Goal: Task Accomplishment & Management: Use online tool/utility

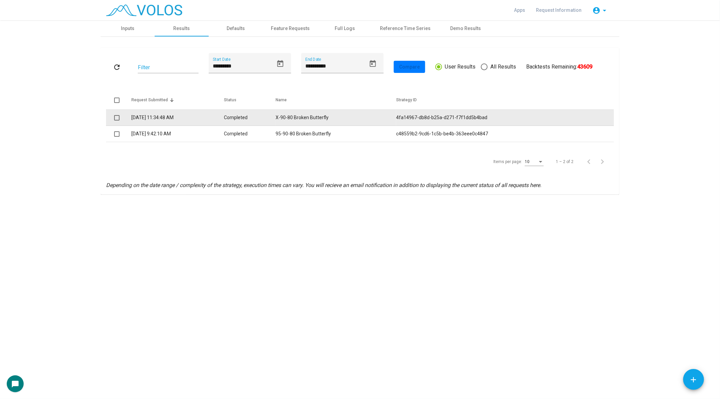
click at [263, 123] on td "Completed" at bounding box center [249, 118] width 51 height 16
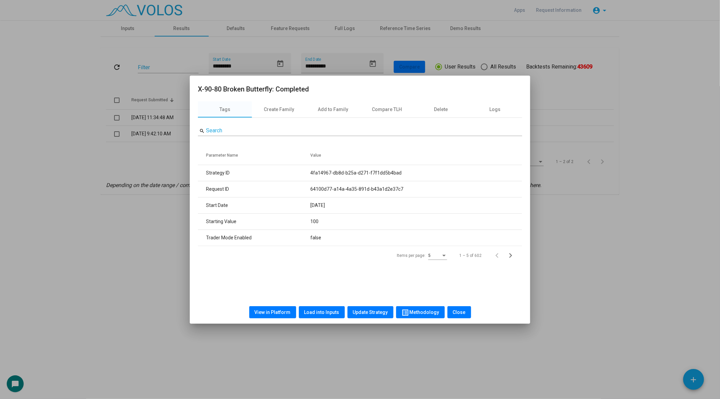
click at [271, 309] on button "View in Platform" at bounding box center [272, 312] width 47 height 12
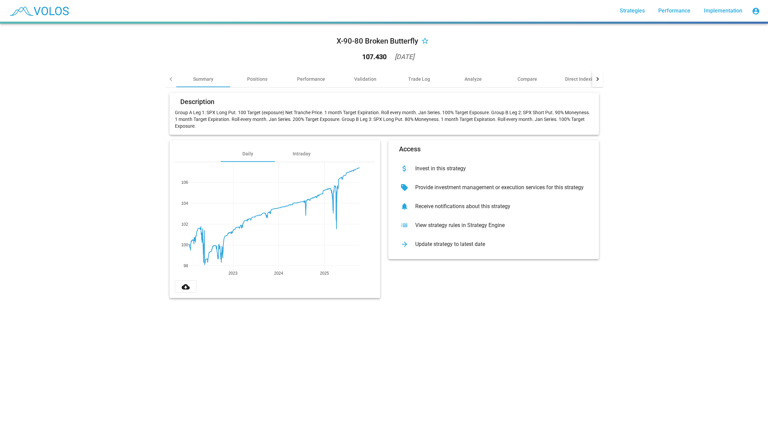
click at [434, 230] on div "list View strategy rules in Strategy Engine" at bounding box center [494, 225] width 200 height 19
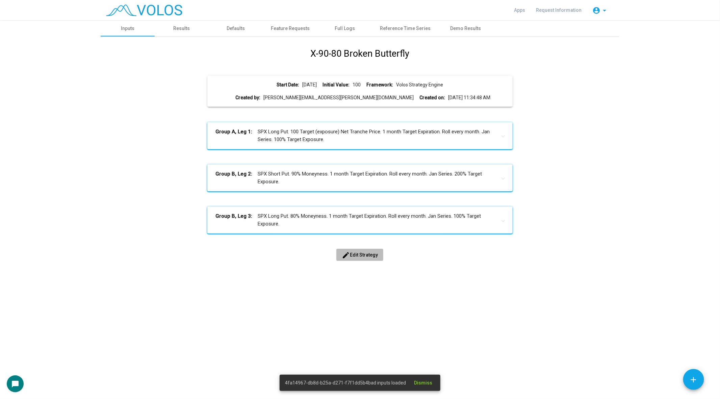
click at [347, 259] on mat-icon "edit" at bounding box center [346, 255] width 8 height 8
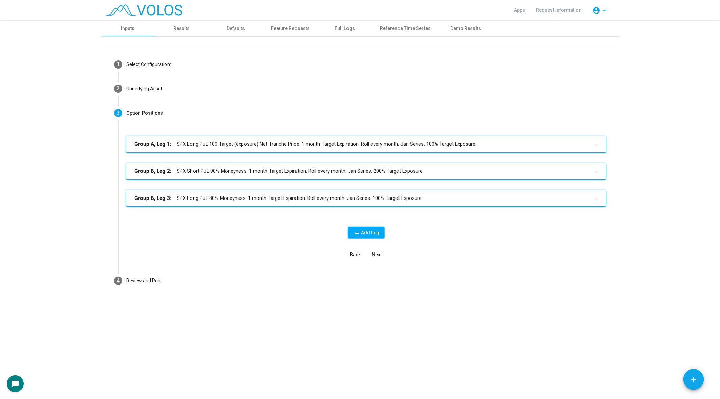
click at [278, 138] on mat-expansion-panel-header "Group A, Leg 1: SPX Long Put. 100 Target (exposure) Net Tranche Price. 1 month …" at bounding box center [365, 144] width 479 height 16
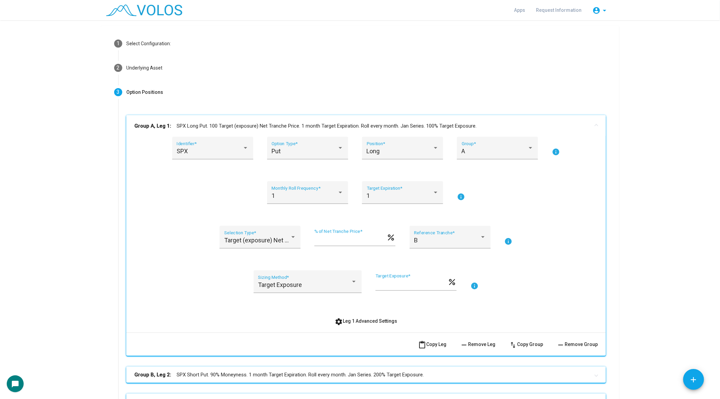
scroll to position [23, 0]
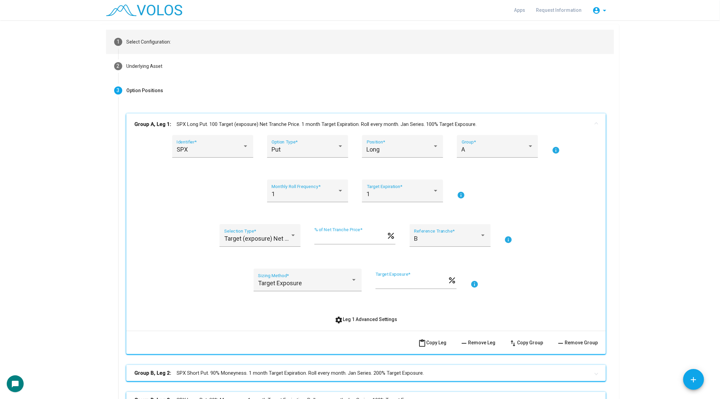
click at [198, 40] on mat-step-header "1 Select Configuration:" at bounding box center [360, 42] width 508 height 24
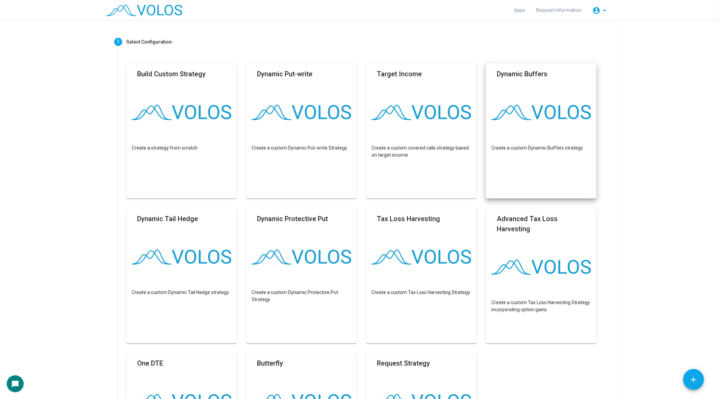
click at [524, 110] on img at bounding box center [541, 113] width 100 height 16
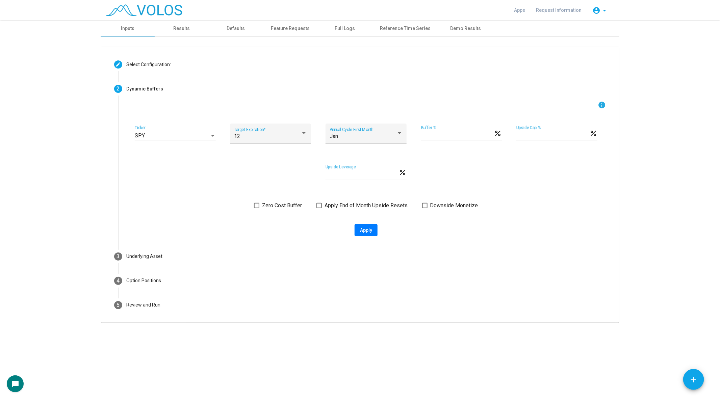
click at [265, 213] on div "info SPY Ticker 12 Target Expiration * Jan Annual Cycle First Month ** Buffer %…" at bounding box center [365, 168] width 479 height 135
click at [264, 212] on div "info SPY Ticker 12 Target Expiration * Jan Annual Cycle First Month ** Buffer %…" at bounding box center [365, 168] width 479 height 135
click at [266, 209] on span "Zero Cost Buffer" at bounding box center [282, 206] width 40 height 8
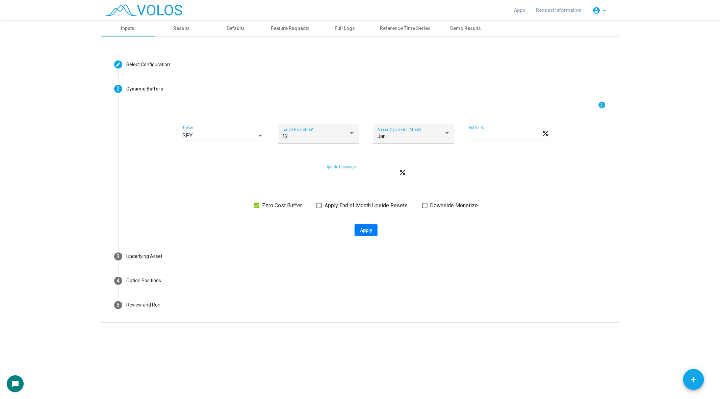
click at [381, 229] on div "Apply" at bounding box center [365, 230] width 479 height 12
click at [365, 230] on span "Apply" at bounding box center [366, 230] width 12 height 5
type input "**********"
type textarea "**********"
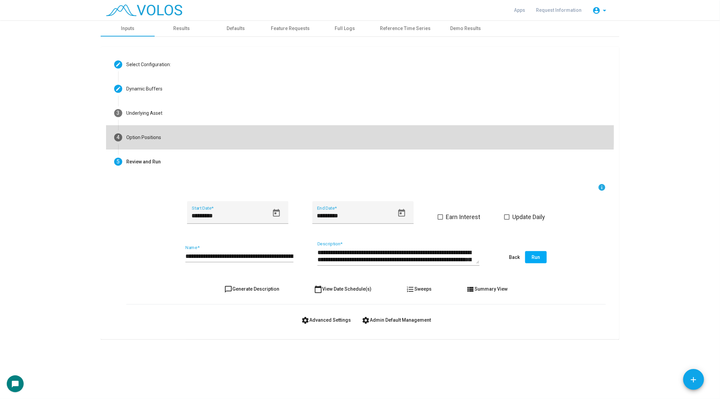
click at [202, 130] on mat-step-header "4 Option Positions" at bounding box center [360, 137] width 508 height 24
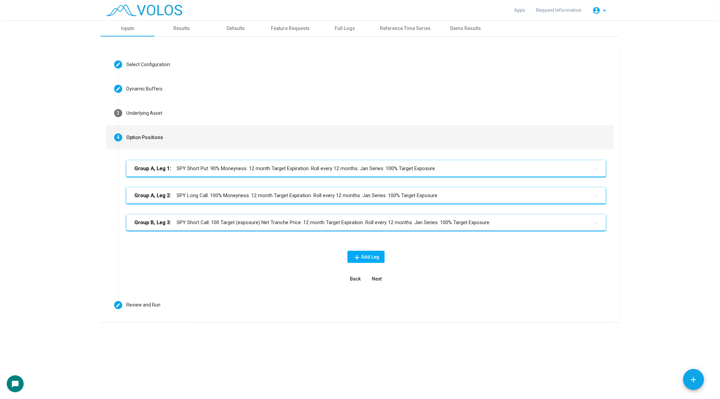
click at [229, 228] on mat-expansion-panel-header "Group B, Leg 3: SPY Short Call. 100 Target (exposure) Net Tranche Price. 12 mon…" at bounding box center [365, 222] width 479 height 16
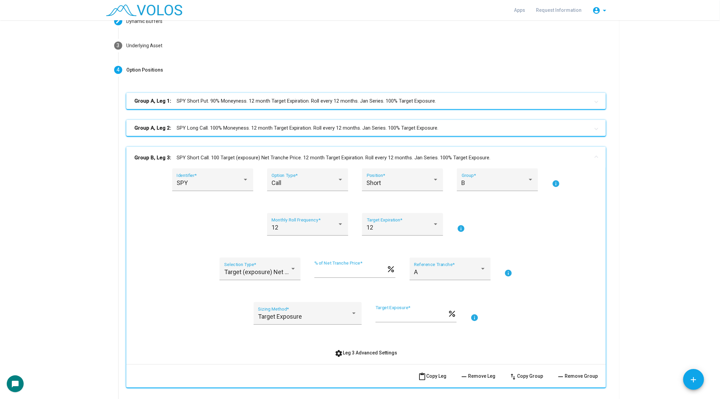
scroll to position [85, 0]
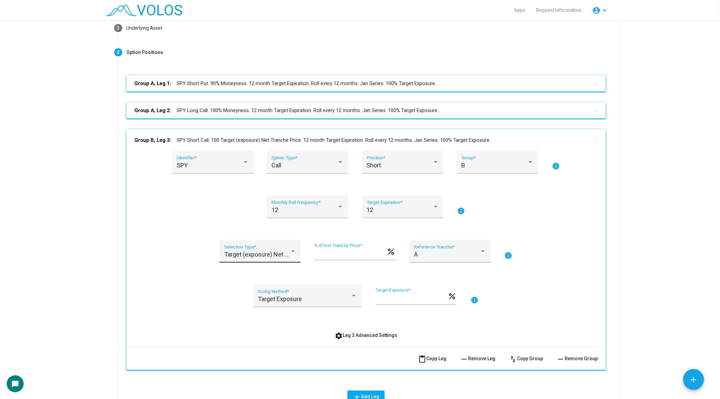
click at [251, 260] on div "Target (exposure) Net Tranche Price Selection Type *" at bounding box center [260, 254] width 72 height 18
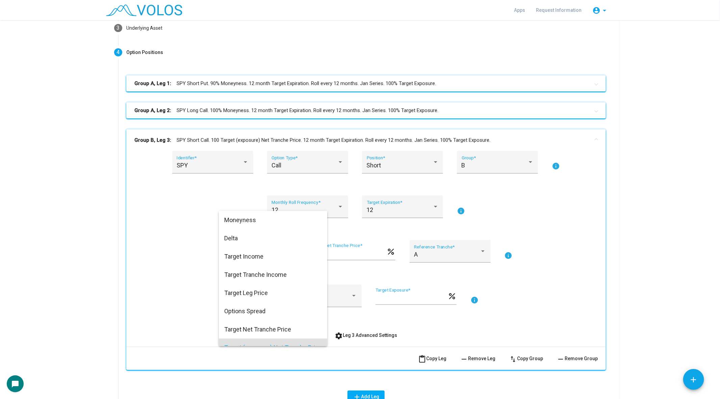
scroll to position [65, 0]
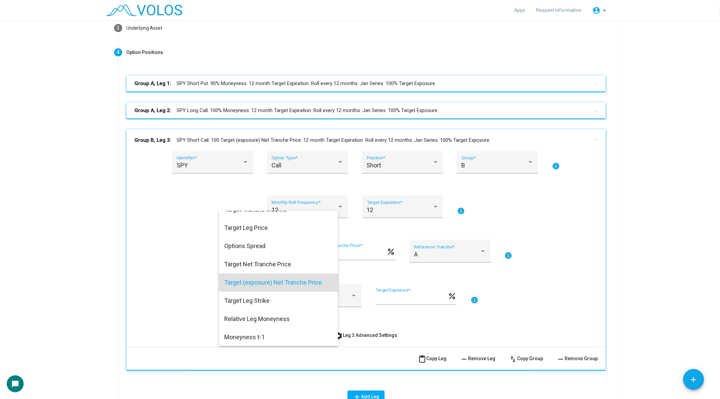
click at [177, 262] on div at bounding box center [360, 199] width 720 height 399
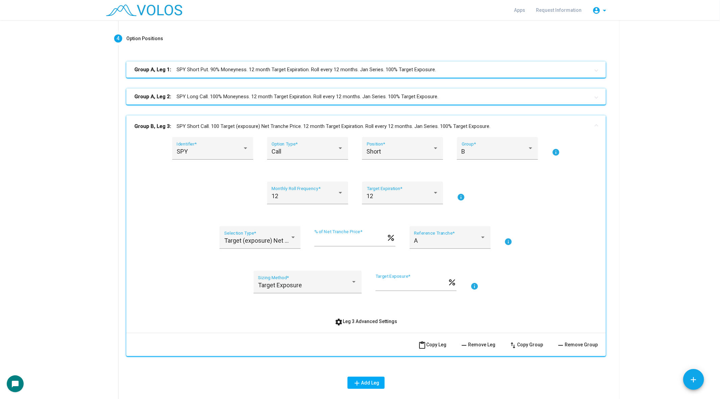
scroll to position [0, 0]
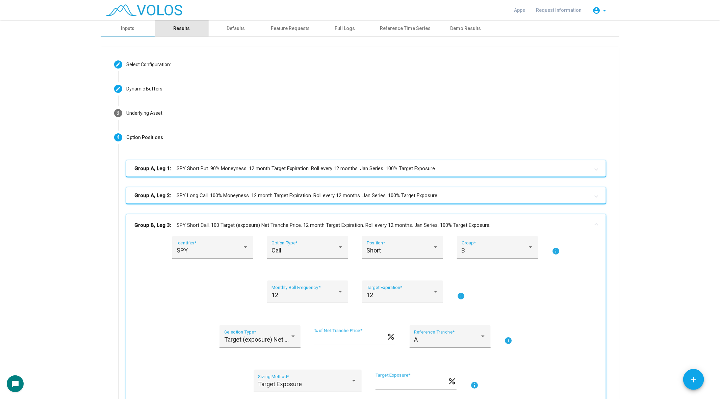
click at [184, 35] on div "Results" at bounding box center [182, 28] width 54 height 16
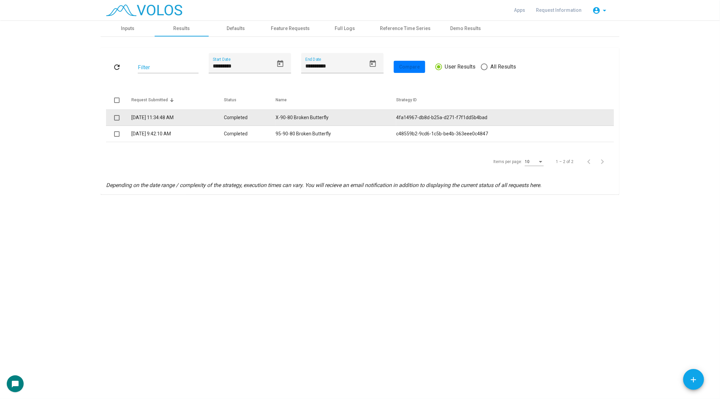
click at [303, 117] on td "X-90-80 Broken Butterfly" at bounding box center [336, 118] width 121 height 16
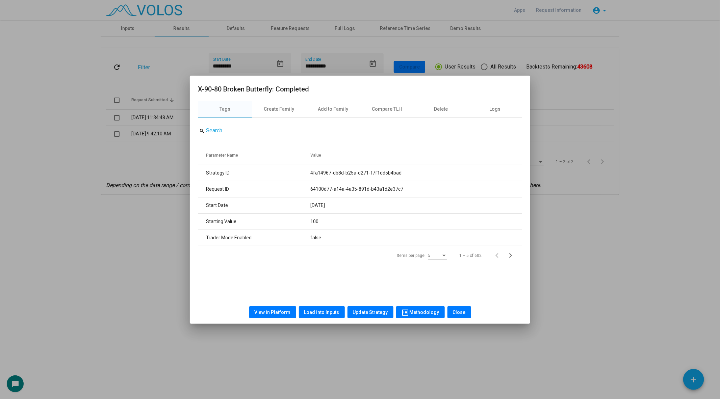
click at [280, 311] on span "View in Platform" at bounding box center [273, 312] width 36 height 5
click at [152, 160] on div at bounding box center [360, 199] width 720 height 399
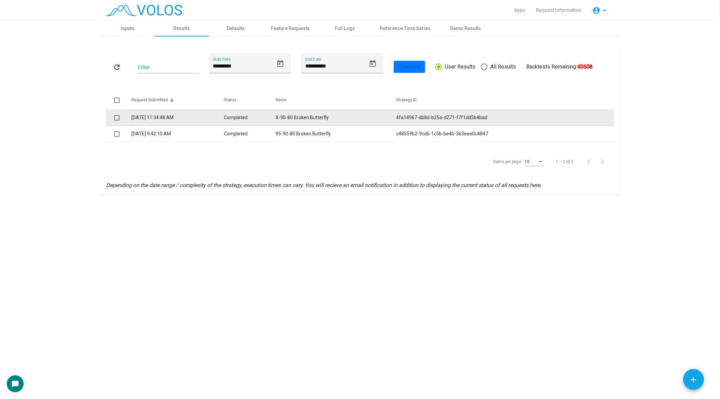
click at [271, 123] on td "Completed" at bounding box center [249, 118] width 51 height 16
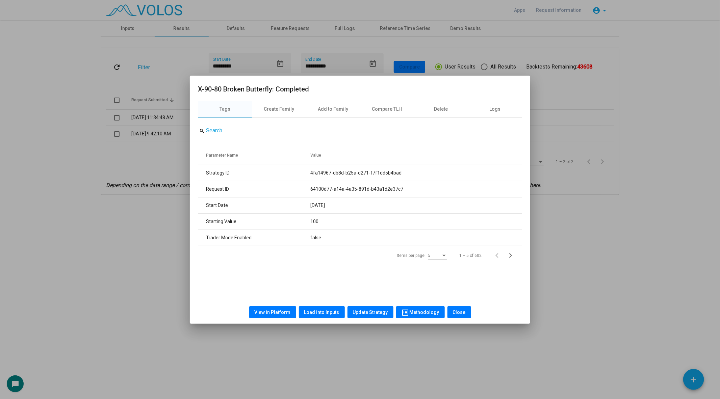
click at [319, 304] on div "View in Platform Load into Inputs Update Strategy list_alt Methodology Close" at bounding box center [360, 312] width 324 height 23
click at [317, 307] on button "Load into Inputs" at bounding box center [322, 312] width 46 height 12
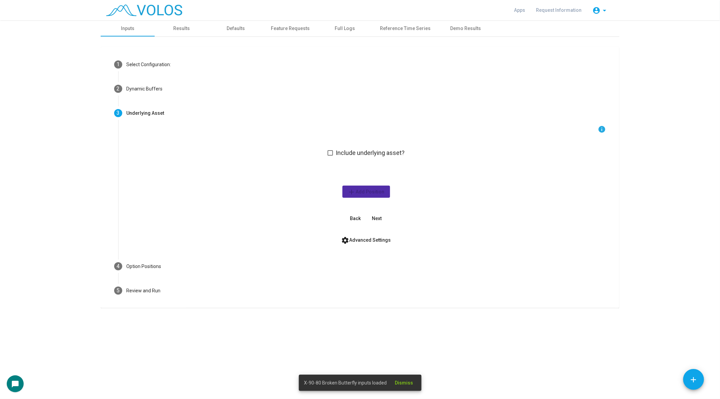
click at [174, 251] on div "info Include underlying asset? add Add Position Back Next settings Advanced Set…" at bounding box center [366, 189] width 496 height 129
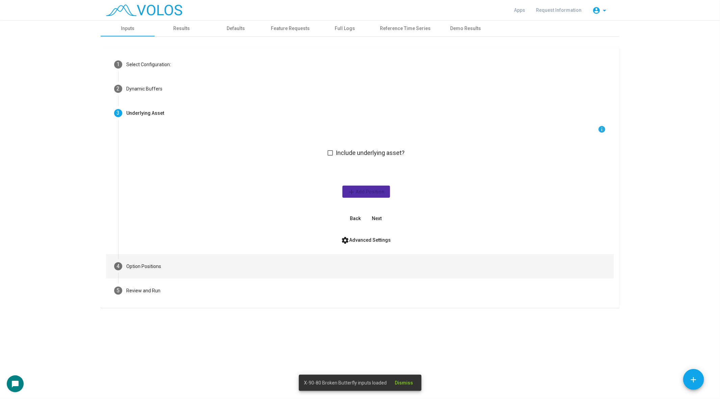
click at [172, 261] on mat-step-header "4 Option Positions" at bounding box center [360, 266] width 508 height 24
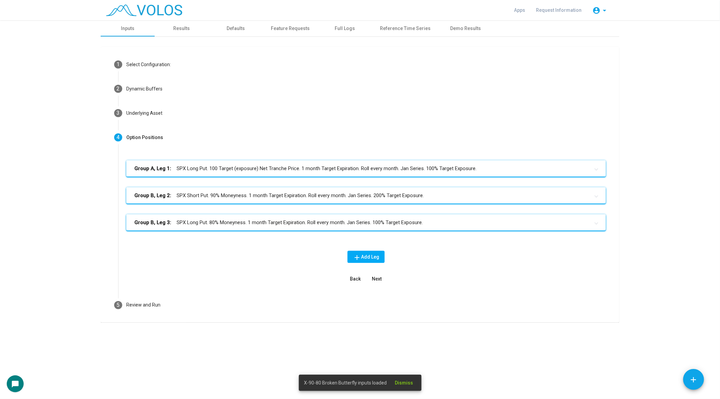
click at [249, 168] on mat-panel-title "Group A, Leg 1: SPX Long Put. 100 Target (exposure) Net Tranche Price. 1 month …" at bounding box center [361, 169] width 455 height 8
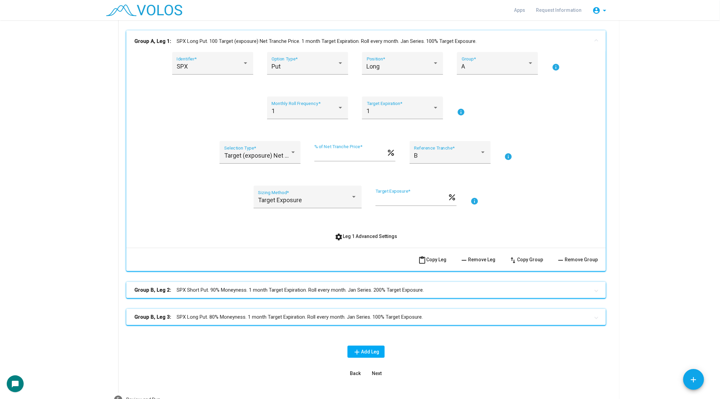
scroll to position [124, 0]
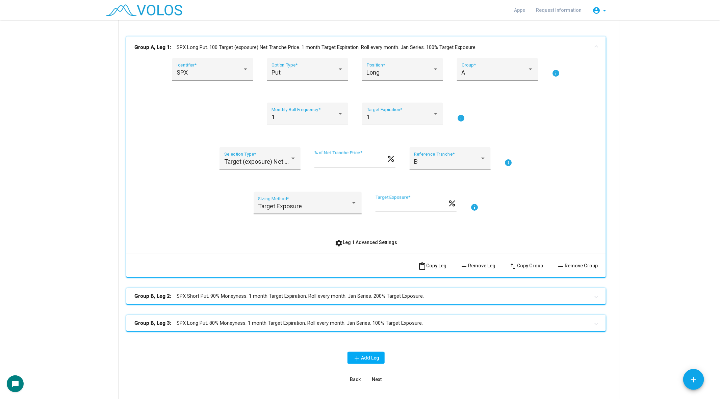
click at [302, 202] on div "Target Exposure Sizing Method *" at bounding box center [307, 206] width 99 height 18
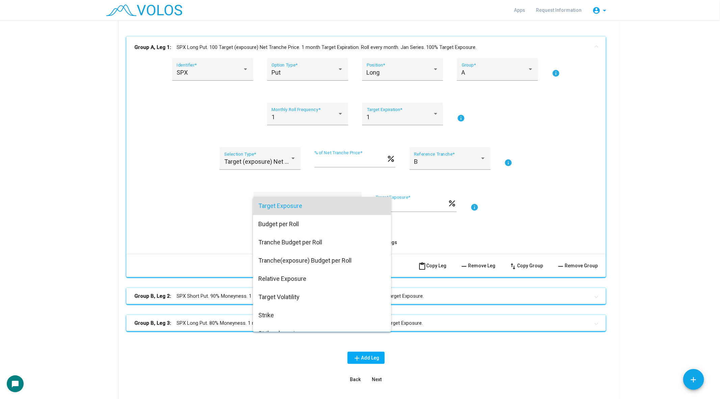
click at [171, 210] on div at bounding box center [360, 199] width 720 height 399
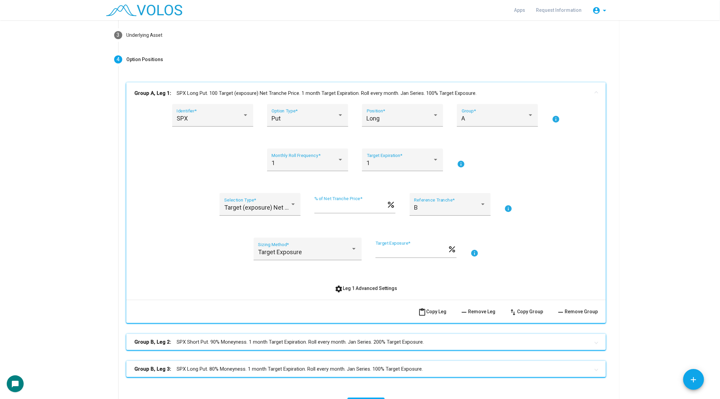
scroll to position [175, 0]
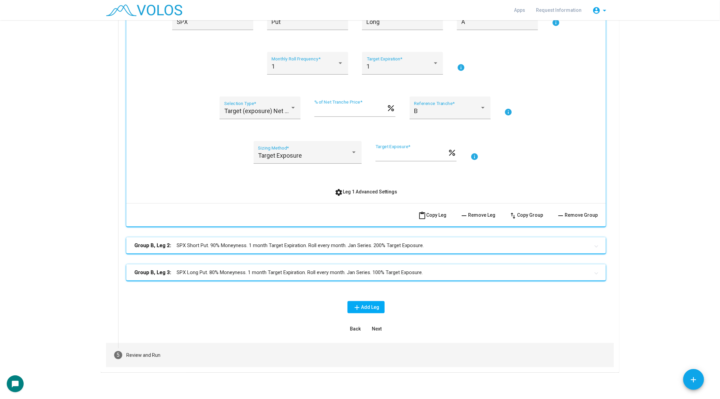
click at [164, 348] on mat-step-header "5 Review and Run" at bounding box center [360, 355] width 508 height 24
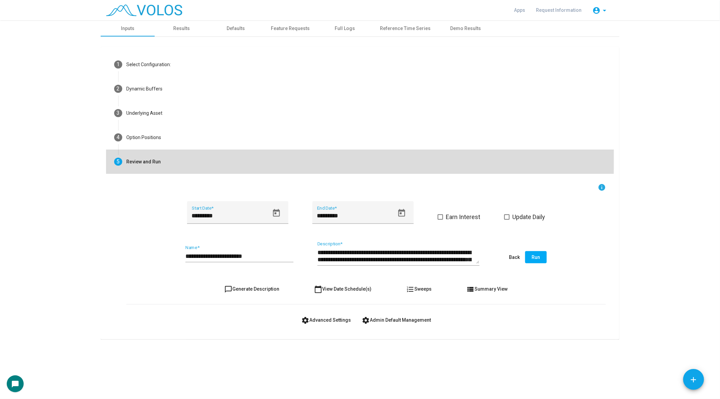
scroll to position [0, 0]
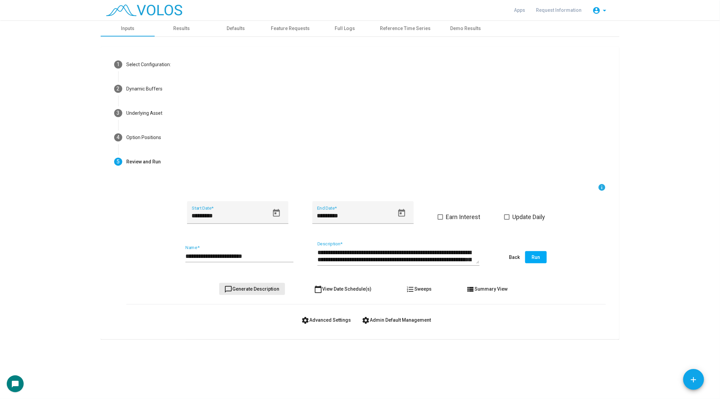
click at [257, 287] on span "chat_bubble_outline Generate Description" at bounding box center [252, 288] width 55 height 5
type textarea "**********"
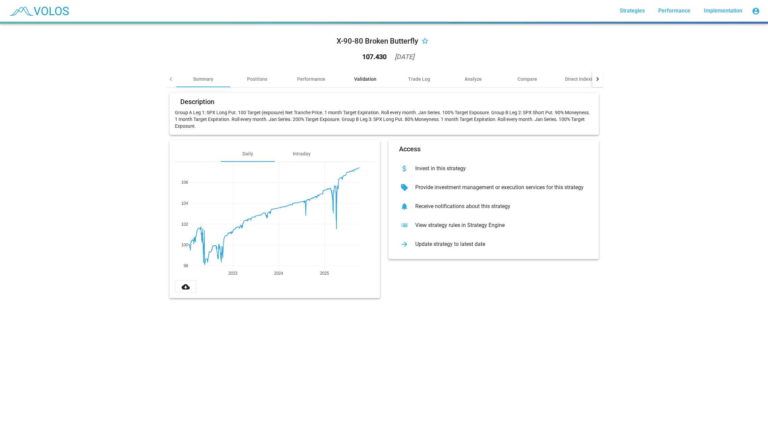
click at [368, 79] on div "Validation" at bounding box center [365, 79] width 22 height 7
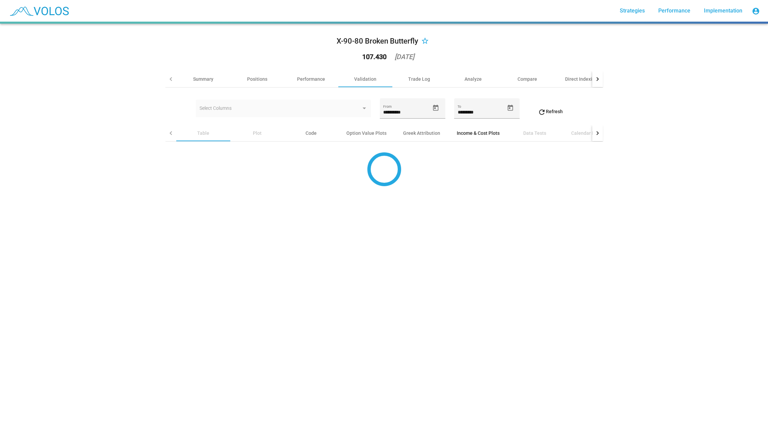
click at [466, 139] on div "Income & Cost Plots" at bounding box center [478, 133] width 59 height 16
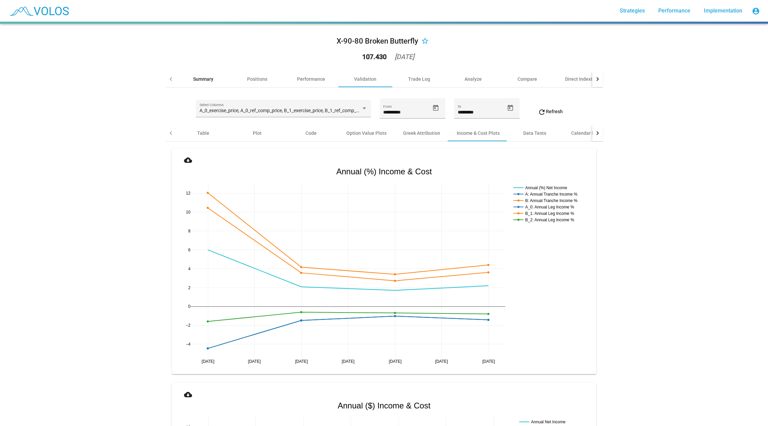
click at [201, 83] on div "Summary" at bounding box center [203, 79] width 54 height 16
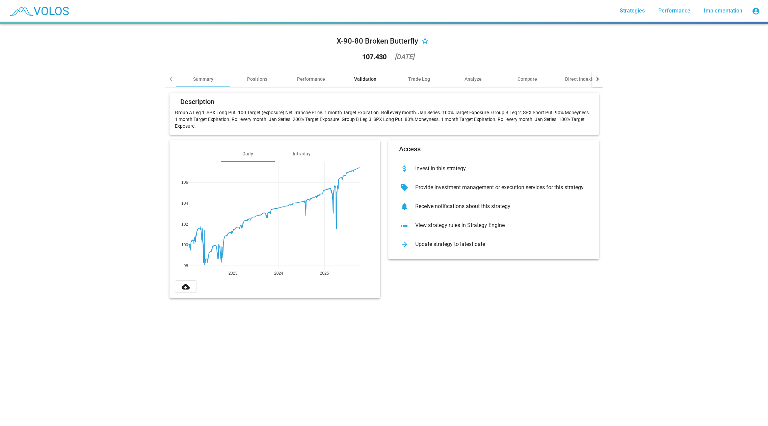
click at [355, 78] on div "Validation" at bounding box center [365, 79] width 22 height 7
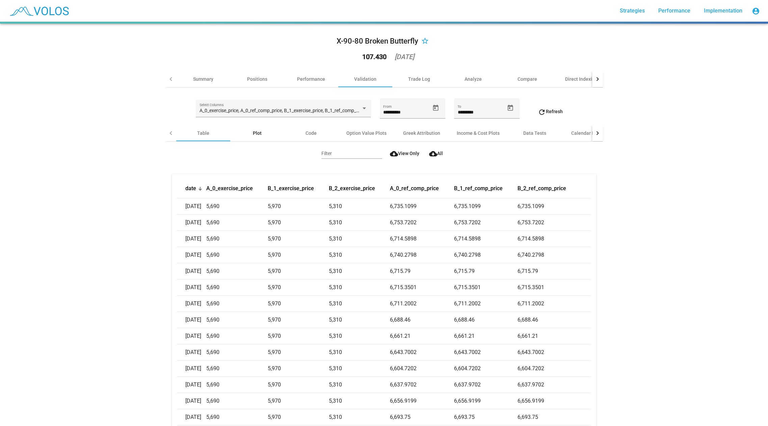
click at [257, 134] on div "Plot" at bounding box center [257, 133] width 9 height 7
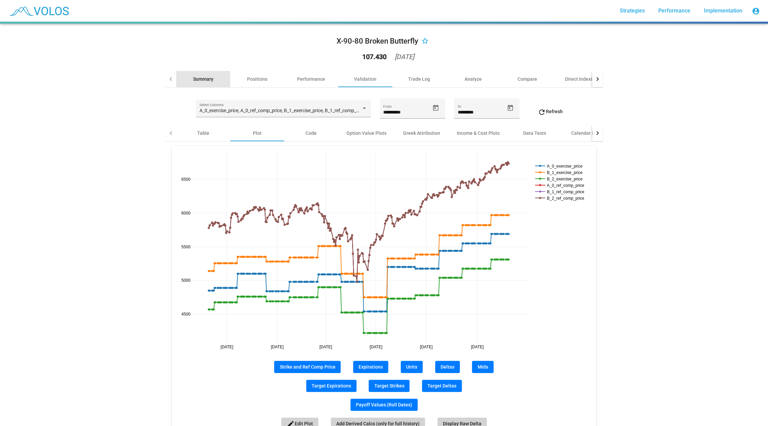
click at [181, 85] on div "Summary" at bounding box center [203, 79] width 54 height 16
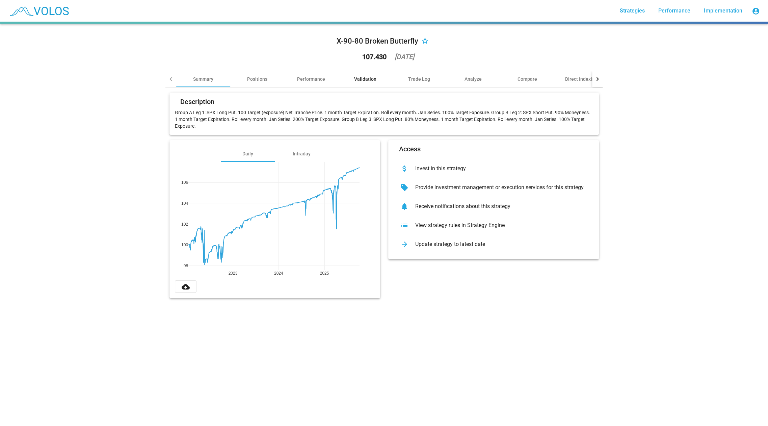
click at [376, 76] on div "Validation" at bounding box center [365, 79] width 54 height 16
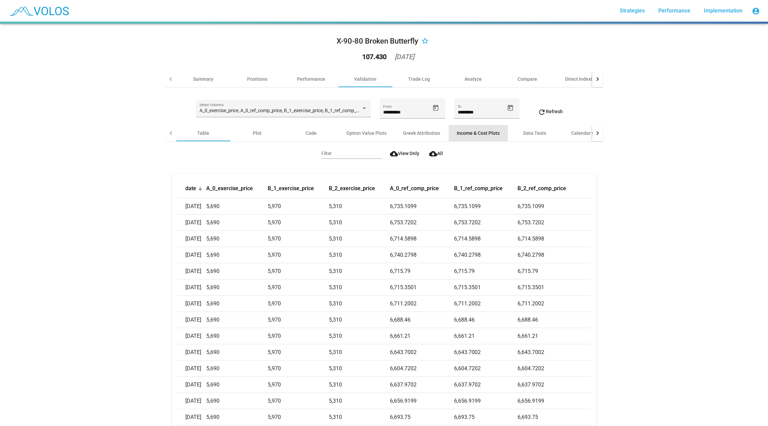
click at [483, 133] on div "Income & Cost Plots" at bounding box center [478, 133] width 43 height 7
